Goal: Transaction & Acquisition: Book appointment/travel/reservation

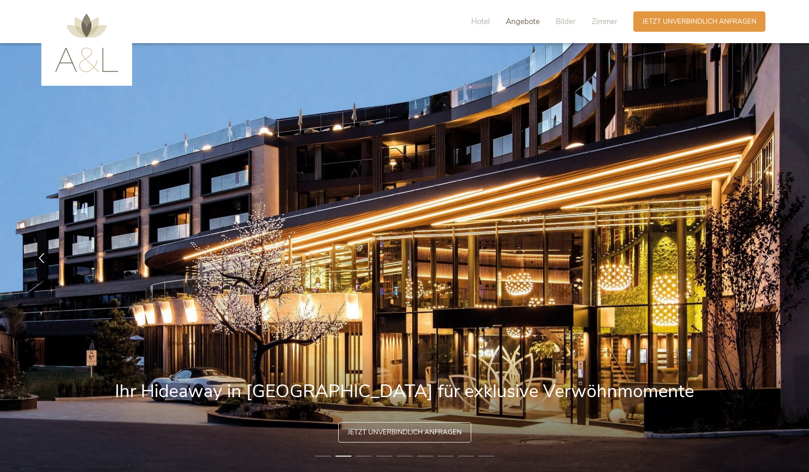
click at [523, 20] on span "Angebote" at bounding box center [523, 21] width 34 height 10
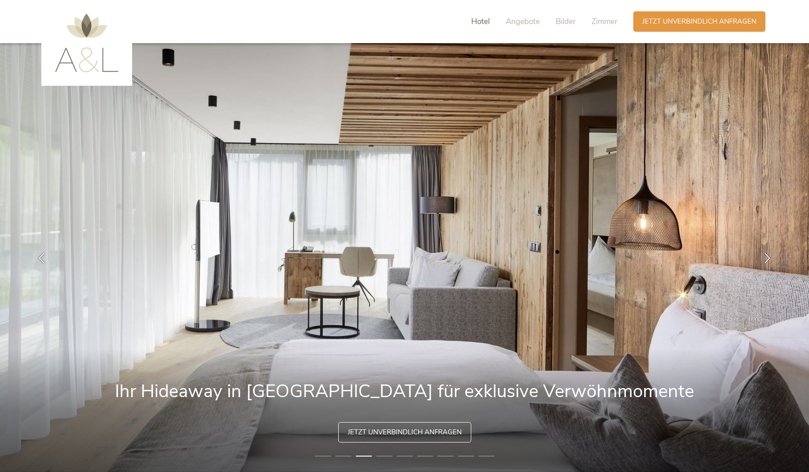
click at [486, 20] on span "Hotel" at bounding box center [480, 21] width 19 height 10
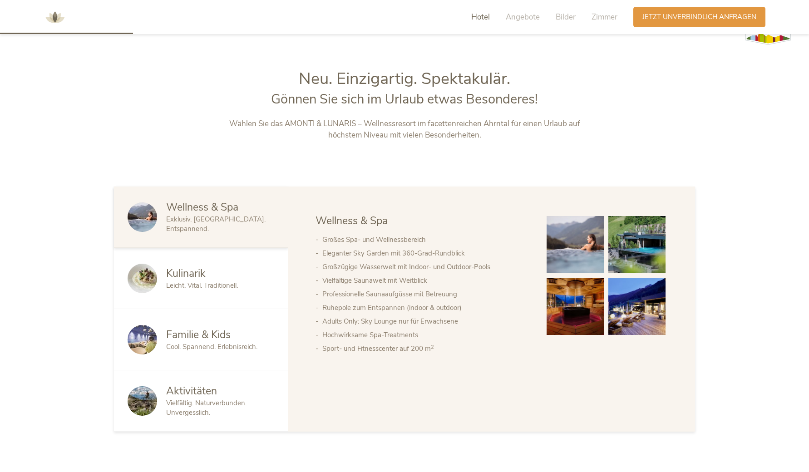
scroll to position [503, 0]
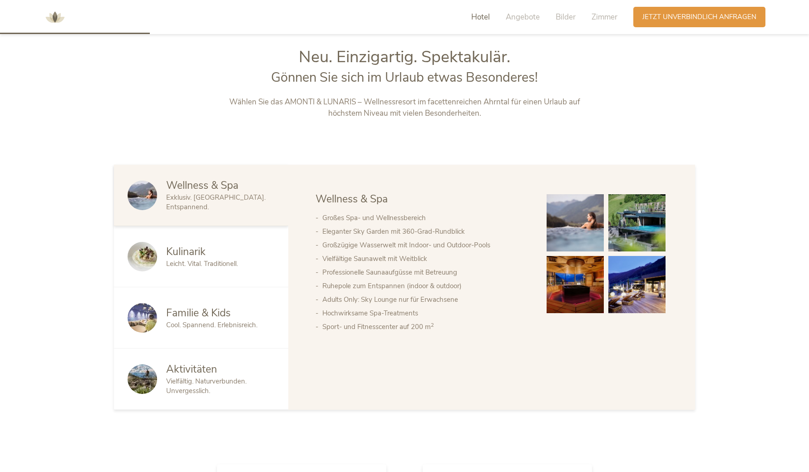
click at [176, 245] on span "Kulinarik" at bounding box center [186, 252] width 40 height 14
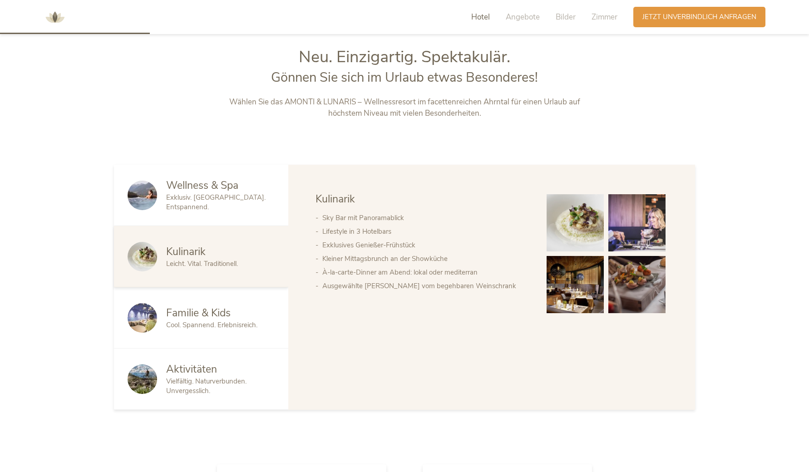
click at [187, 310] on span "Familie & Kids" at bounding box center [198, 313] width 64 height 14
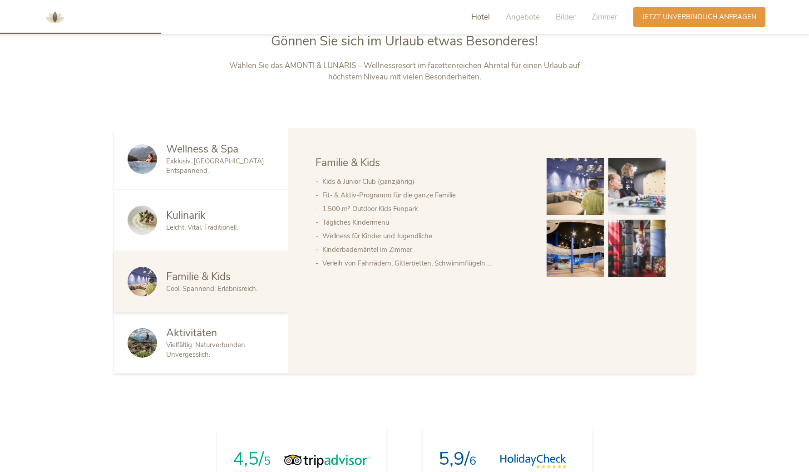
scroll to position [541, 0]
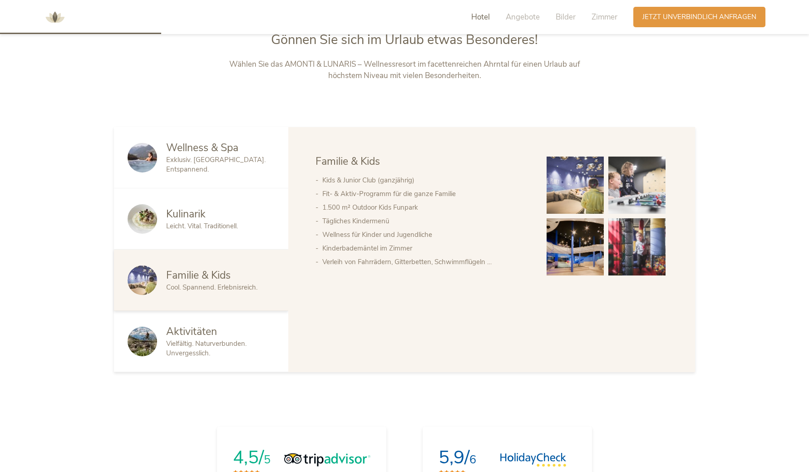
click at [187, 311] on div "Aktivitäten Vielfältig. Naturverbunden. Unvergesslich." at bounding box center [201, 341] width 174 height 61
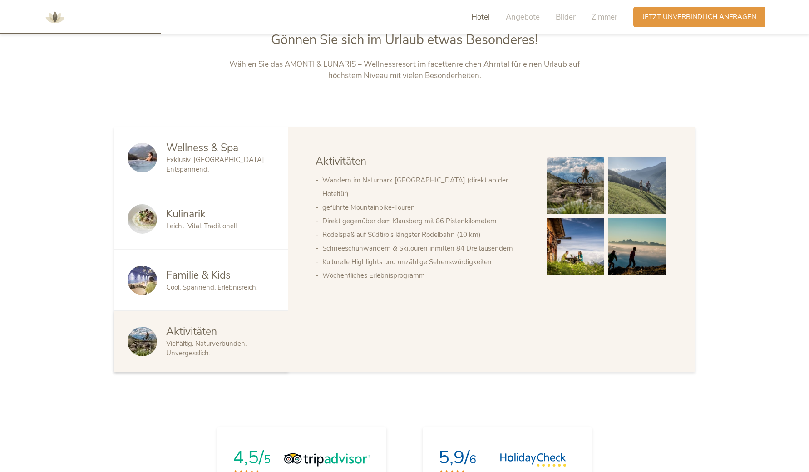
click at [186, 325] on span "Aktivitäten" at bounding box center [191, 332] width 51 height 14
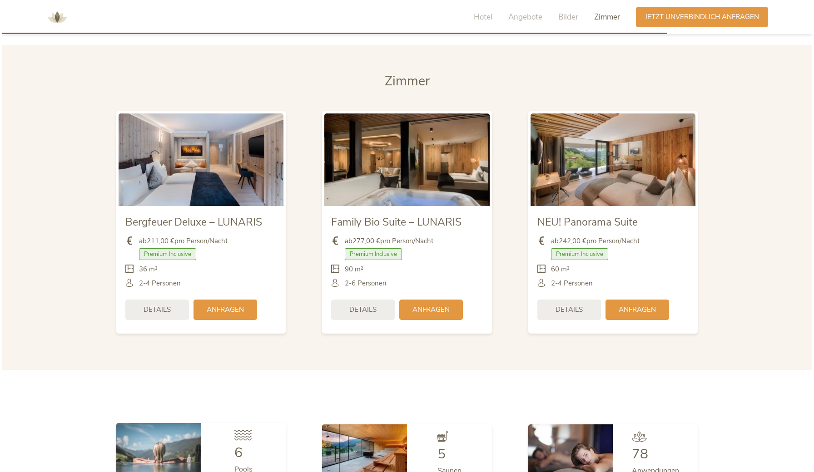
scroll to position [2209, 0]
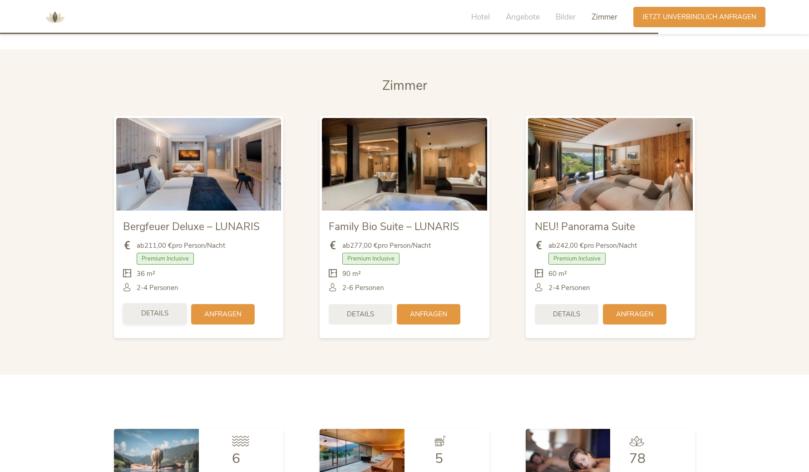
click at [177, 303] on div "Details" at bounding box center [155, 313] width 64 height 20
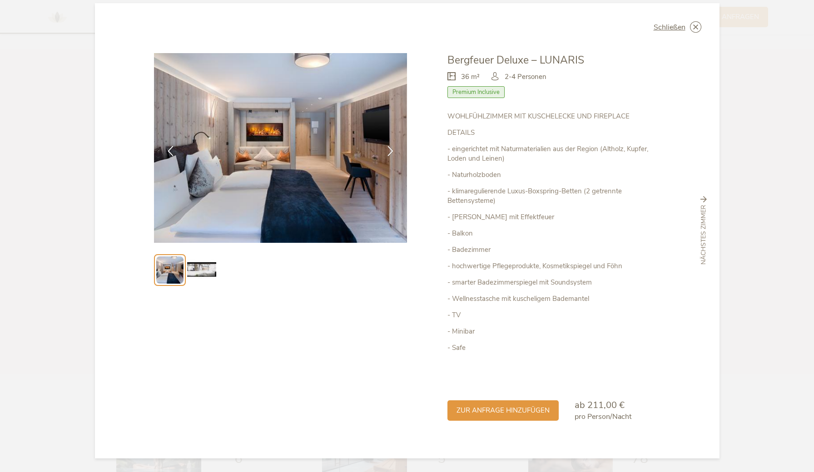
scroll to position [10, 0]
click at [390, 150] on icon at bounding box center [390, 150] width 10 height 10
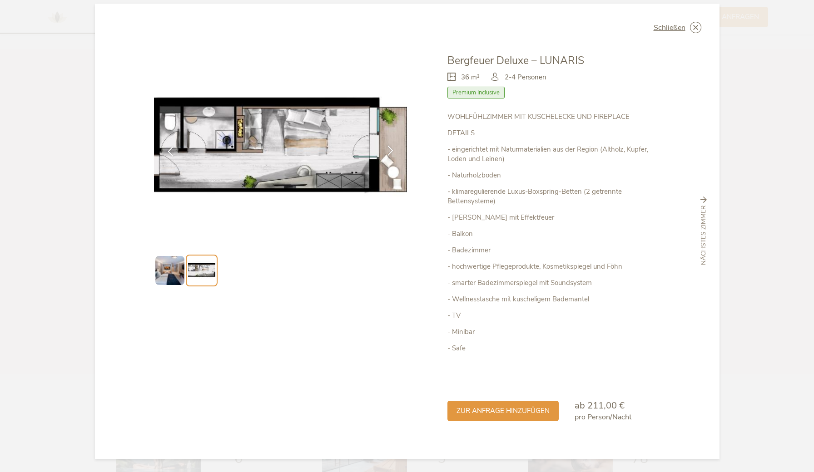
click at [390, 150] on icon at bounding box center [390, 150] width 10 height 10
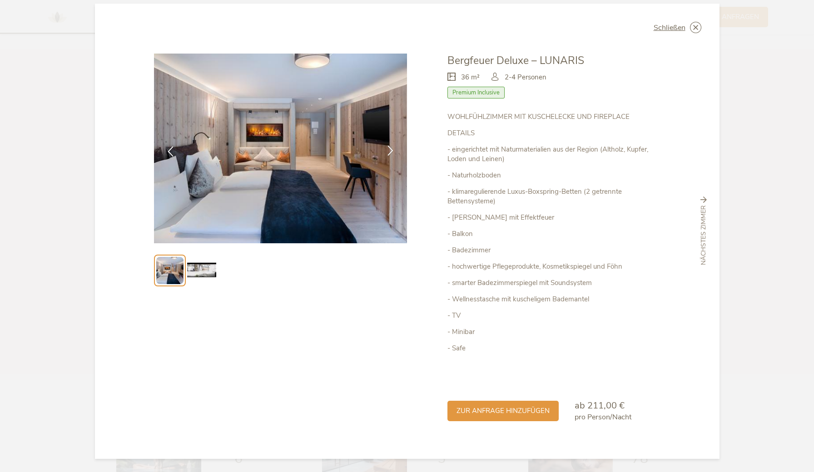
click at [390, 150] on icon at bounding box center [390, 150] width 10 height 10
click at [387, 149] on icon at bounding box center [390, 150] width 10 height 10
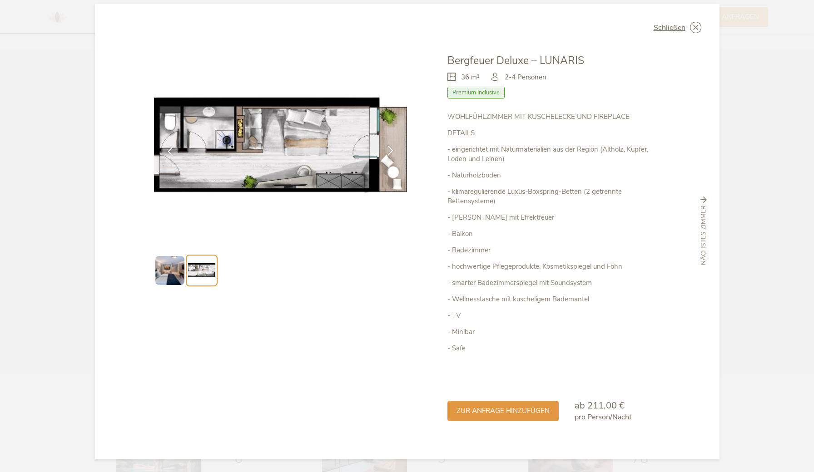
click at [387, 149] on icon at bounding box center [390, 150] width 10 height 10
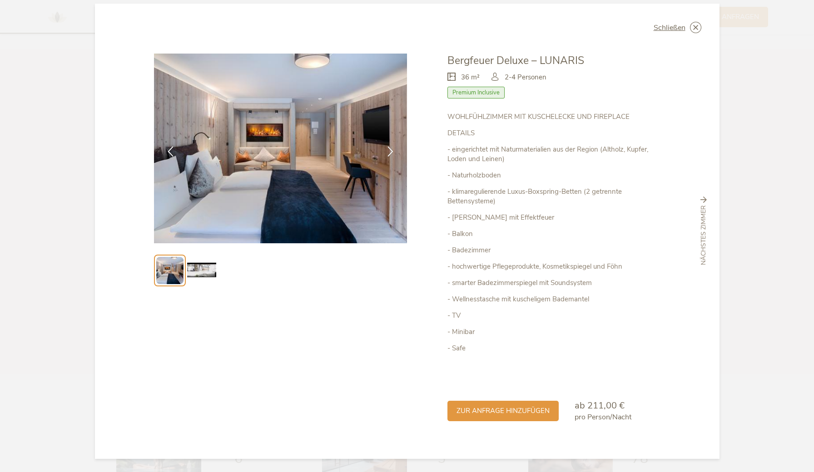
click at [489, 97] on span "Premium Inclusive" at bounding box center [475, 93] width 57 height 12
click at [681, 27] on span "Schließen" at bounding box center [669, 27] width 32 height 7
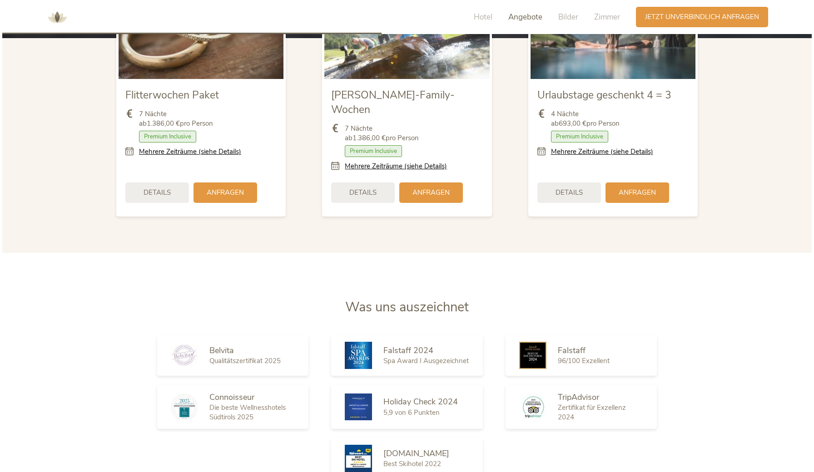
scroll to position [1158, 0]
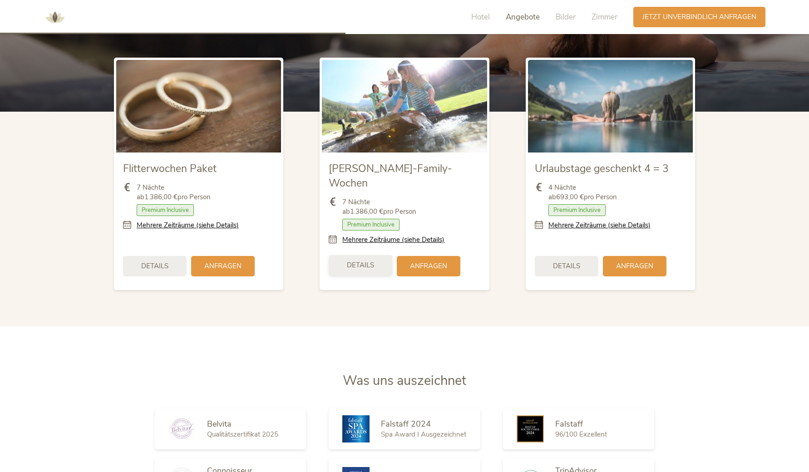
click at [367, 261] on span "Details" at bounding box center [360, 266] width 27 height 10
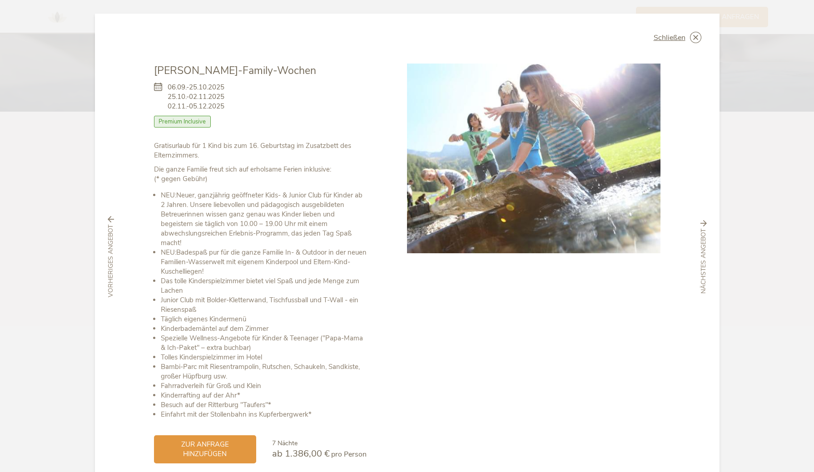
scroll to position [0, 0]
click at [675, 39] on span "Schließen" at bounding box center [669, 37] width 32 height 7
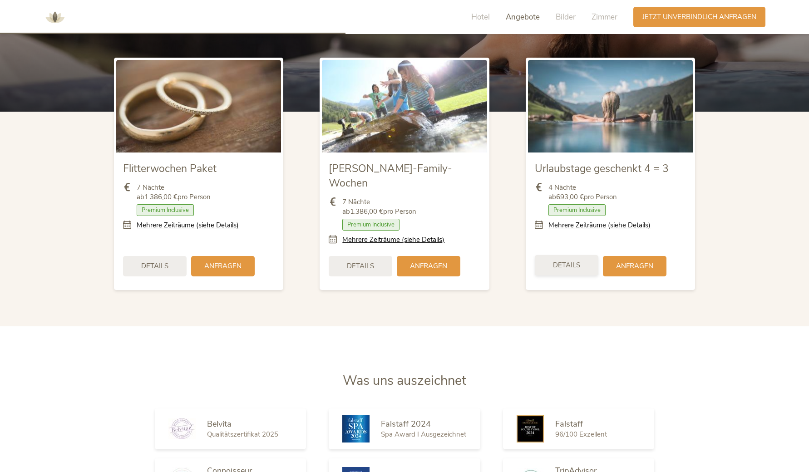
click at [565, 258] on div "Details" at bounding box center [567, 265] width 64 height 20
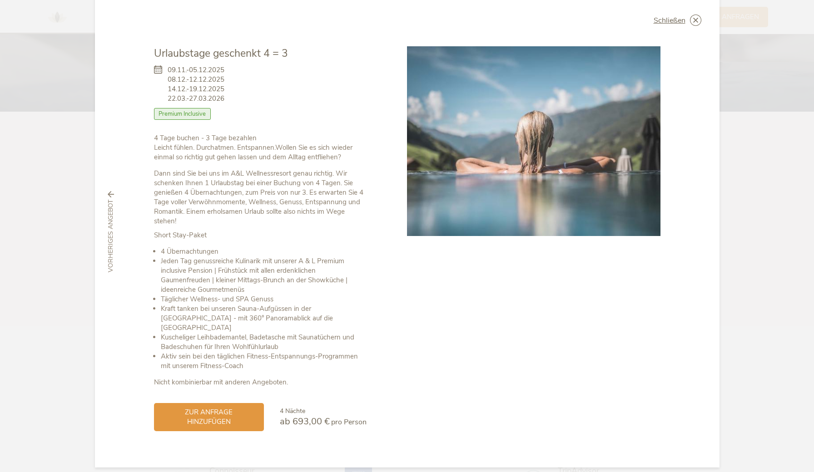
scroll to position [17, 0]
